Goal: Information Seeking & Learning: Learn about a topic

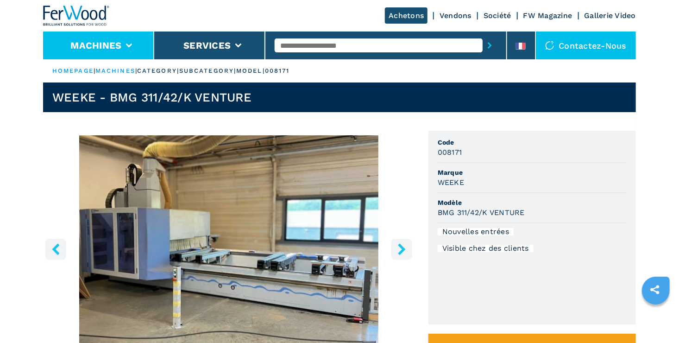
click at [129, 43] on li "Machines" at bounding box center [98, 45] width 111 height 28
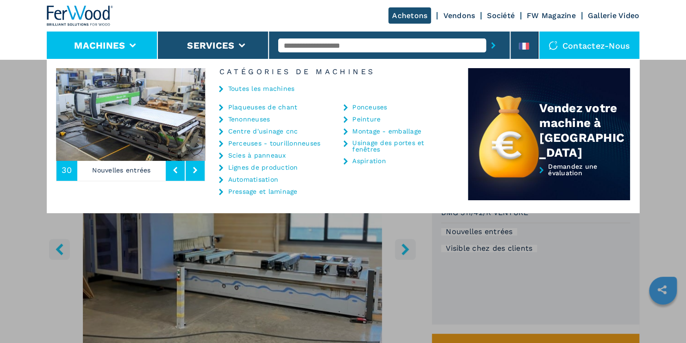
click at [253, 172] on li "Lignes de production" at bounding box center [269, 169] width 101 height 12
click at [252, 168] on link "Lignes de production" at bounding box center [263, 167] width 70 height 6
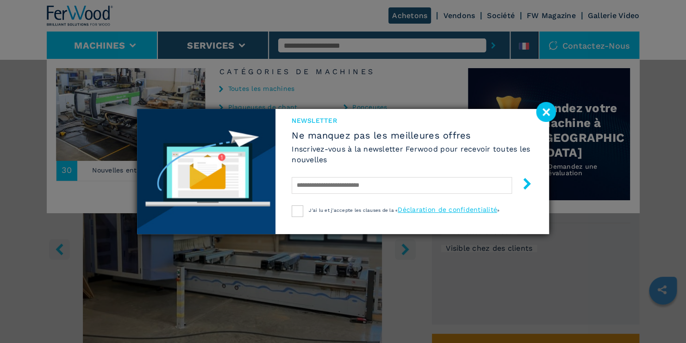
click at [543, 112] on image at bounding box center [546, 112] width 20 height 20
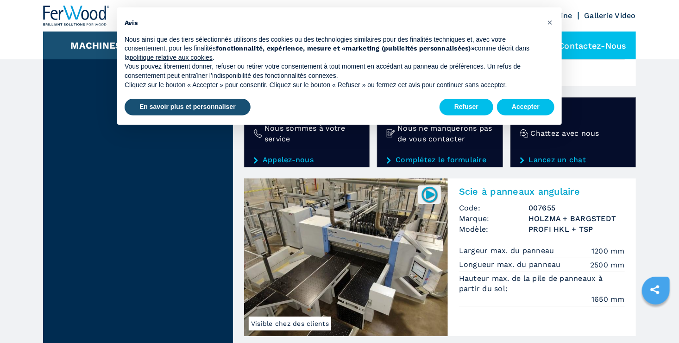
scroll to position [1385, 0]
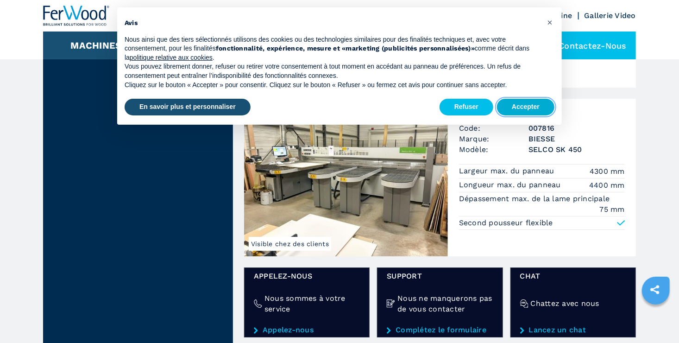
click at [521, 103] on button "Accepter" at bounding box center [525, 107] width 57 height 17
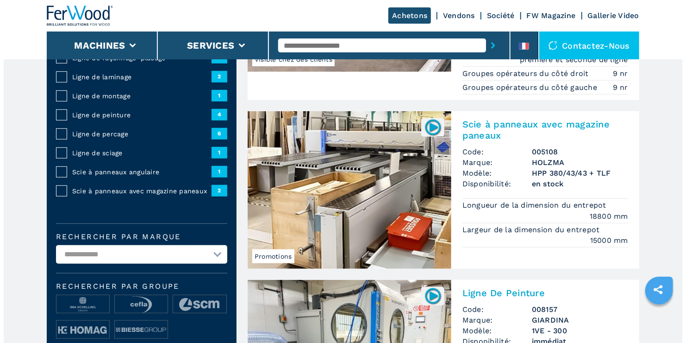
scroll to position [0, 0]
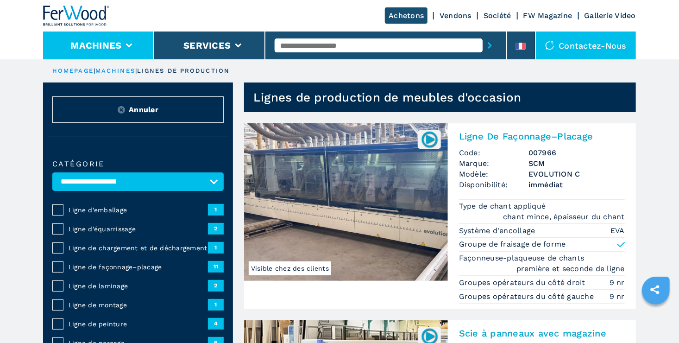
click at [124, 45] on li "Machines" at bounding box center [98, 45] width 111 height 28
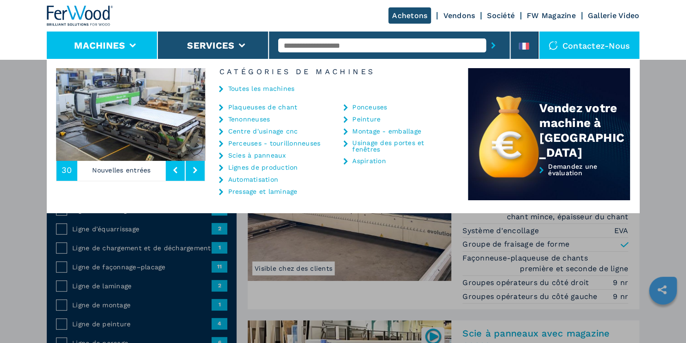
click at [256, 153] on link "Scies à panneaux" at bounding box center [257, 155] width 58 height 6
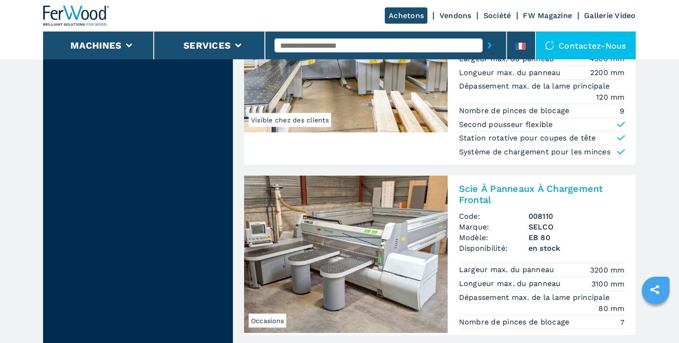
scroll to position [2206, 0]
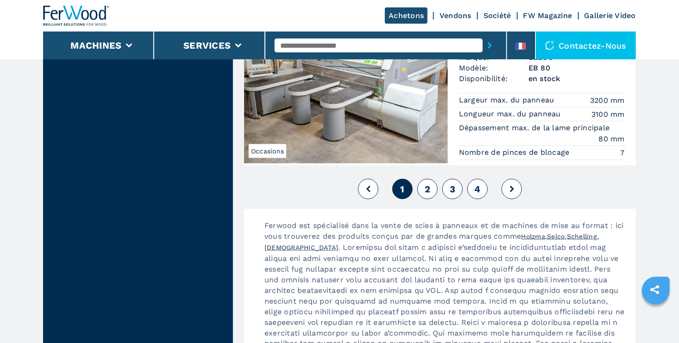
click at [431, 179] on button "2" at bounding box center [427, 189] width 20 height 20
click at [426, 183] on span "2" at bounding box center [427, 188] width 6 height 11
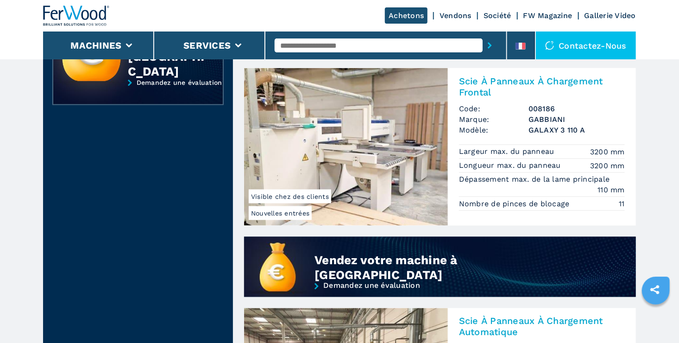
scroll to position [545, 0]
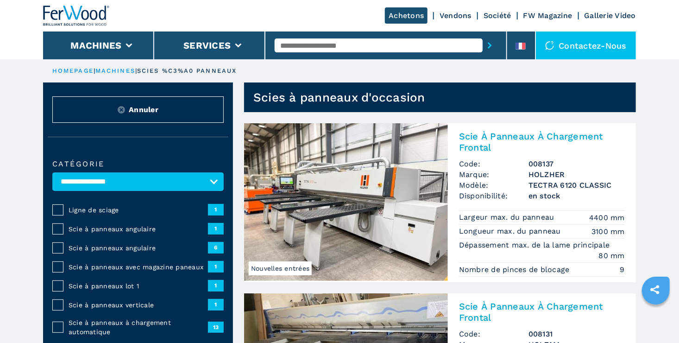
drag, startPoint x: 0, startPoint y: 0, endPoint x: 648, endPoint y: 263, distance: 699.5
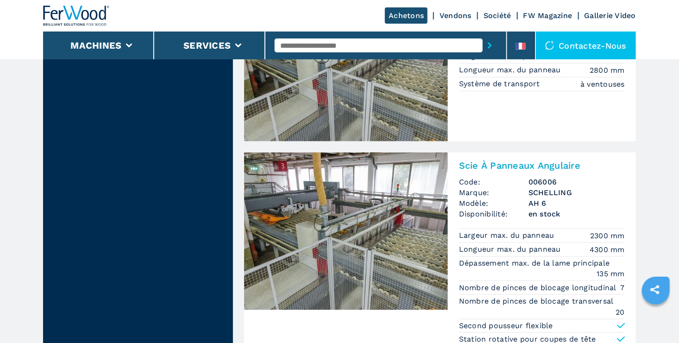
scroll to position [2206, 0]
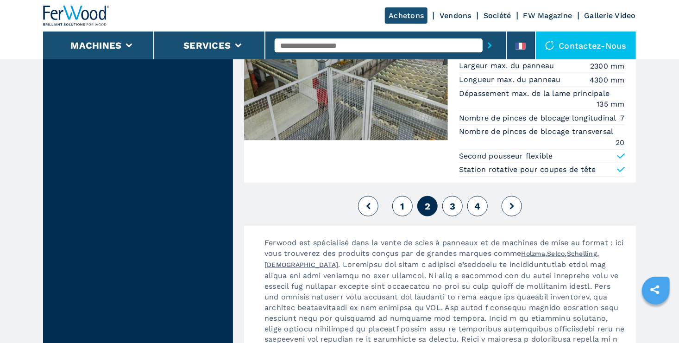
click at [451, 200] on span "3" at bounding box center [452, 205] width 6 height 11
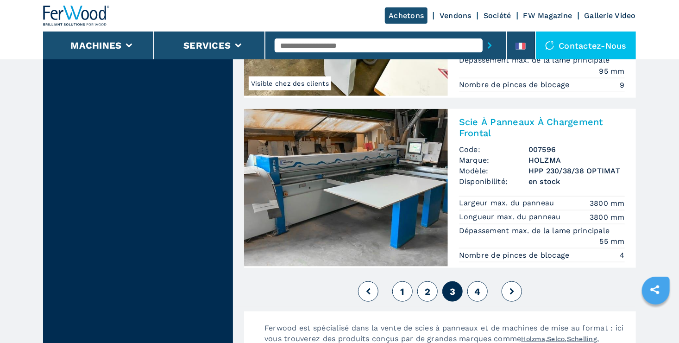
scroll to position [2260, 0]
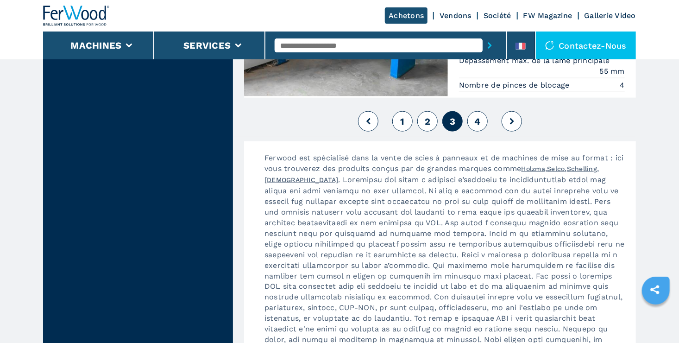
click at [480, 116] on span "4" at bounding box center [477, 121] width 6 height 11
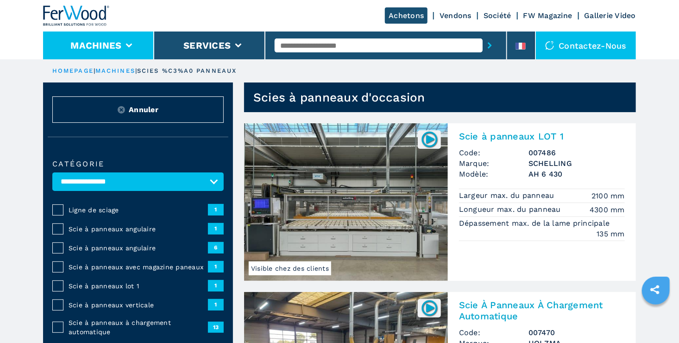
click at [129, 43] on li "Machines" at bounding box center [98, 45] width 111 height 28
